Goal: Information Seeking & Learning: Learn about a topic

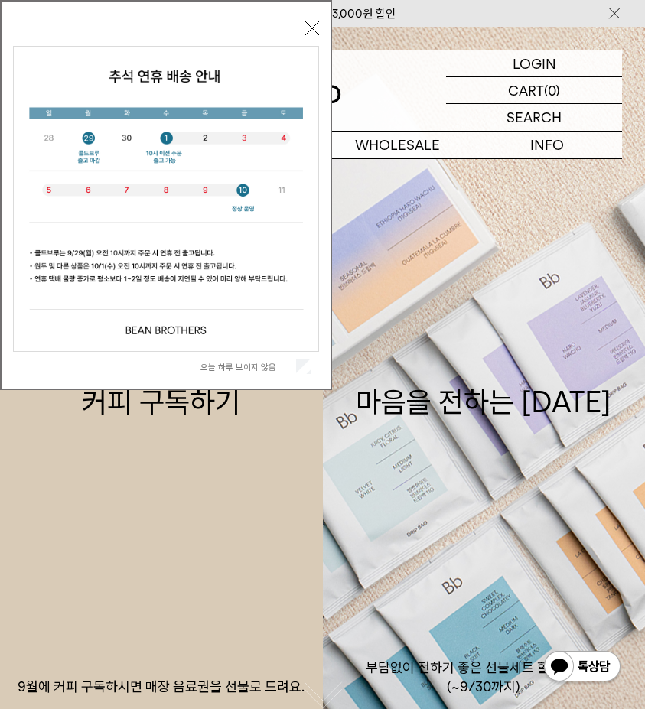
click at [309, 28] on button "닫기" at bounding box center [312, 28] width 14 height 14
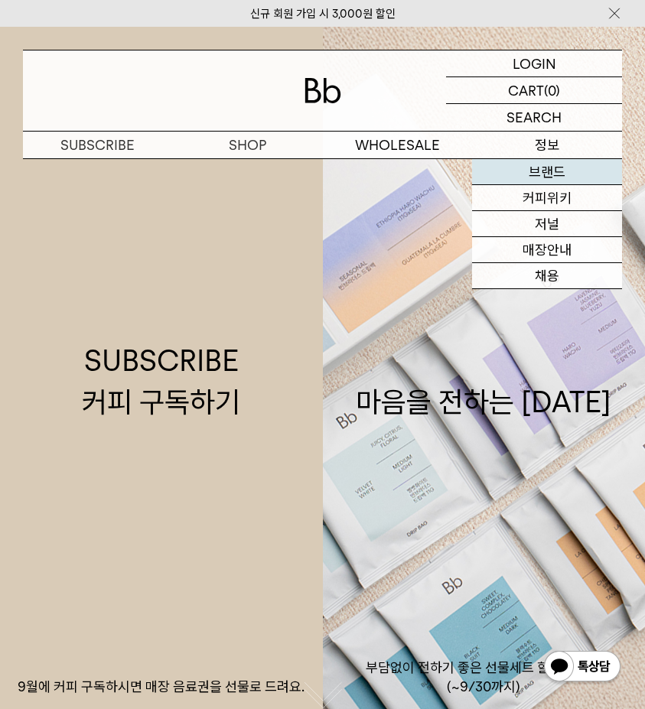
click at [555, 167] on link "브랜드" at bounding box center [547, 172] width 150 height 26
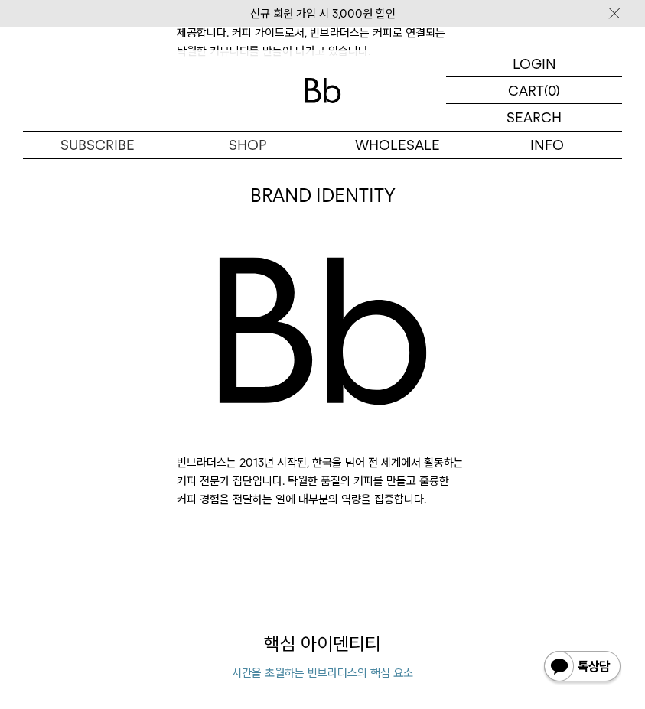
scroll to position [751, 0]
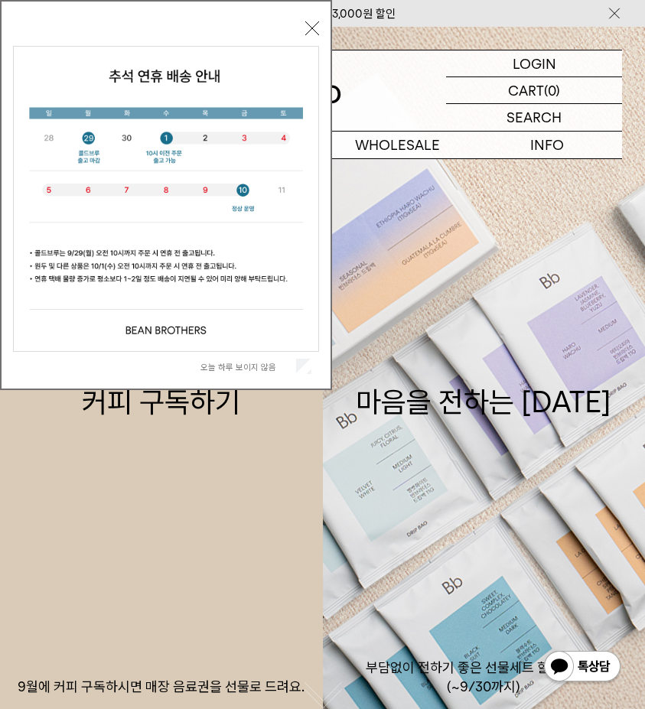
drag, startPoint x: 318, startPoint y: 22, endPoint x: 477, endPoint y: 75, distance: 167.7
click at [318, 22] on button "닫기" at bounding box center [312, 28] width 14 height 14
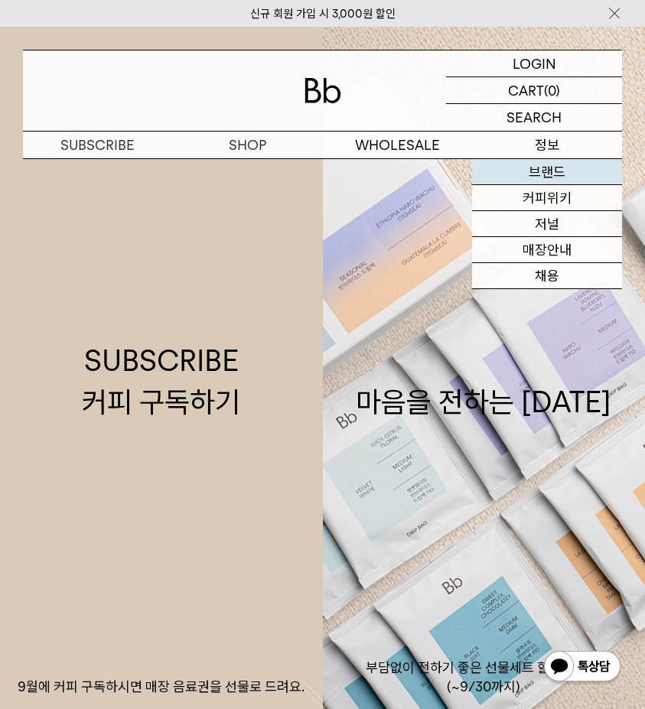
click at [559, 168] on link "브랜드" at bounding box center [547, 172] width 150 height 26
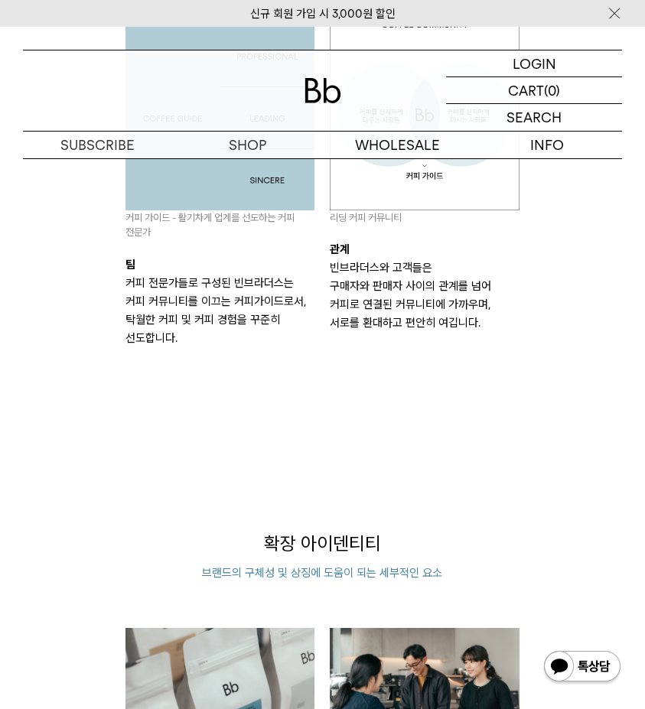
scroll to position [1485, 0]
